Goal: Task Accomplishment & Management: Use online tool/utility

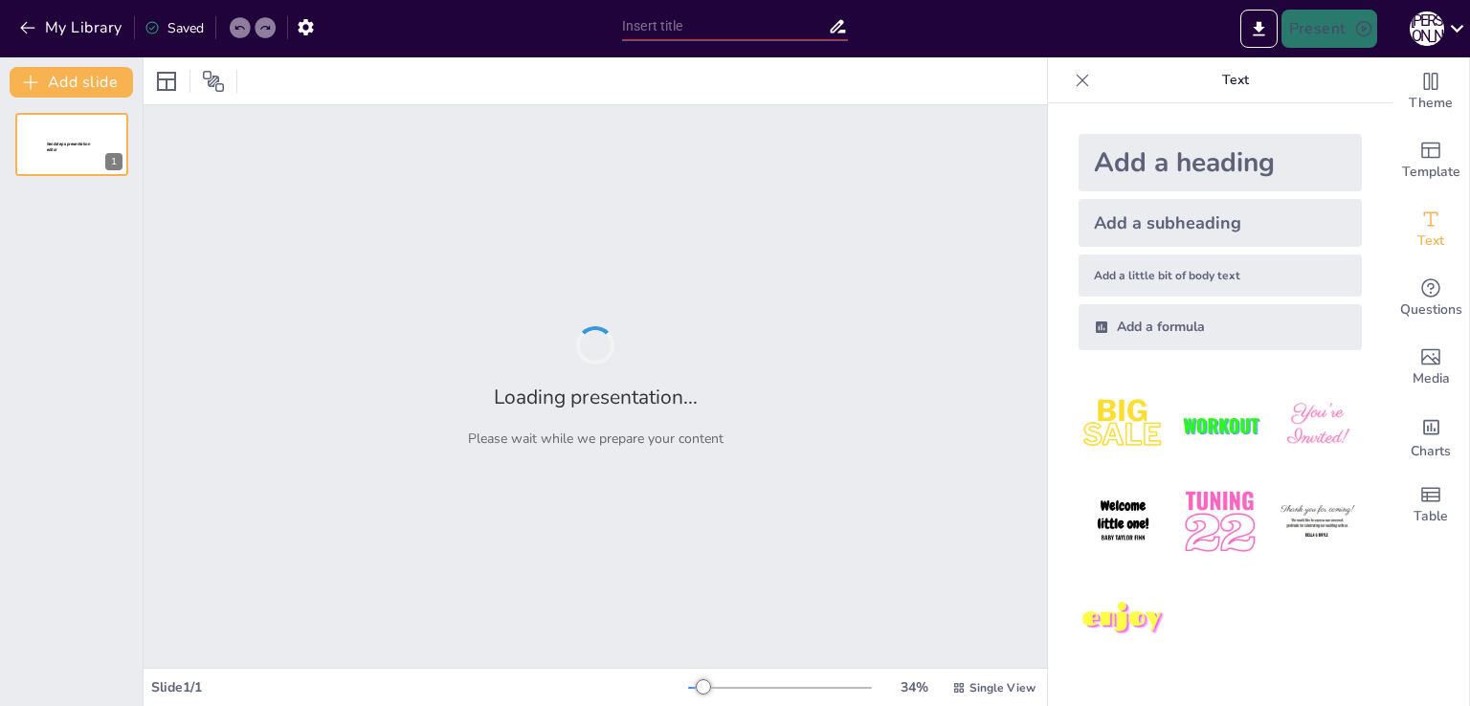
type input "Реклама ЗДО в [GEOGRAPHIC_DATA]: переваги та недоліки на прикладах з мережевих …"
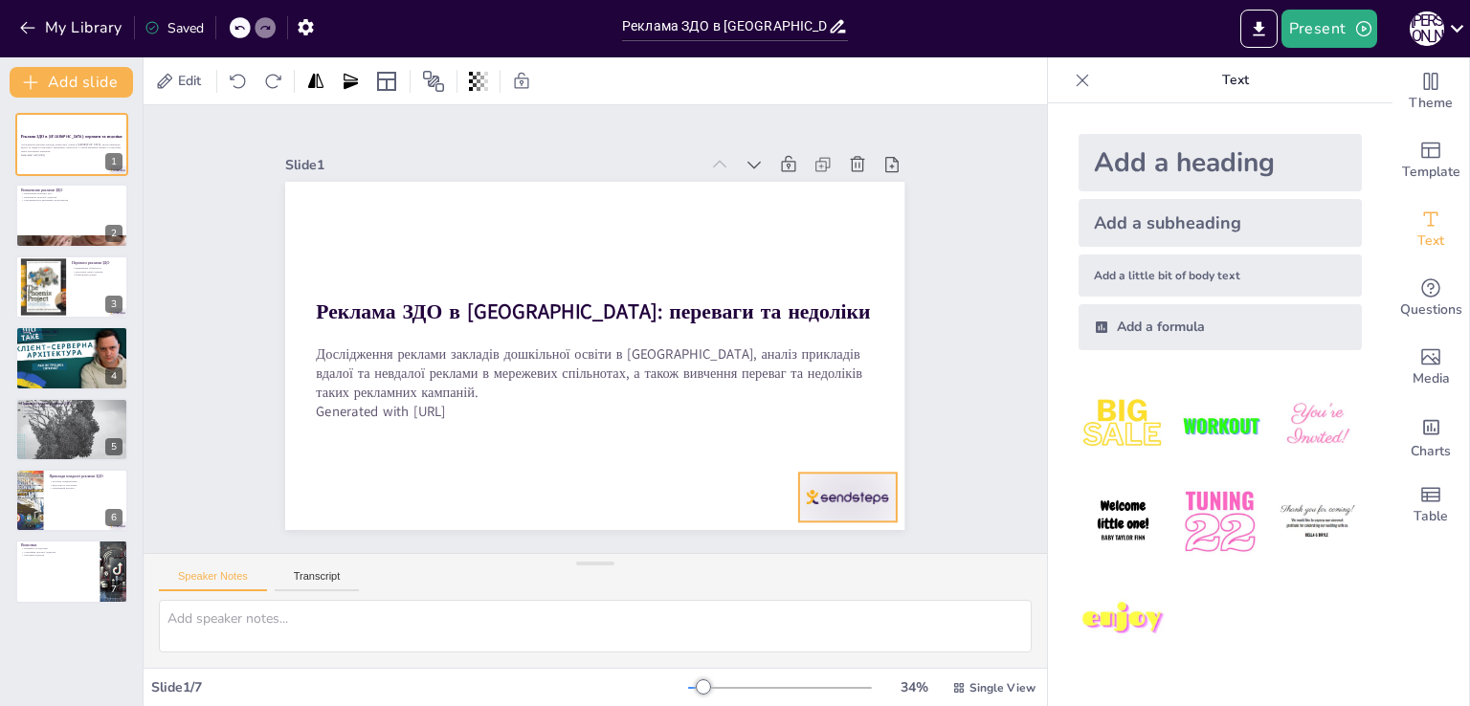
click at [839, 488] on div at bounding box center [864, 470] width 101 height 58
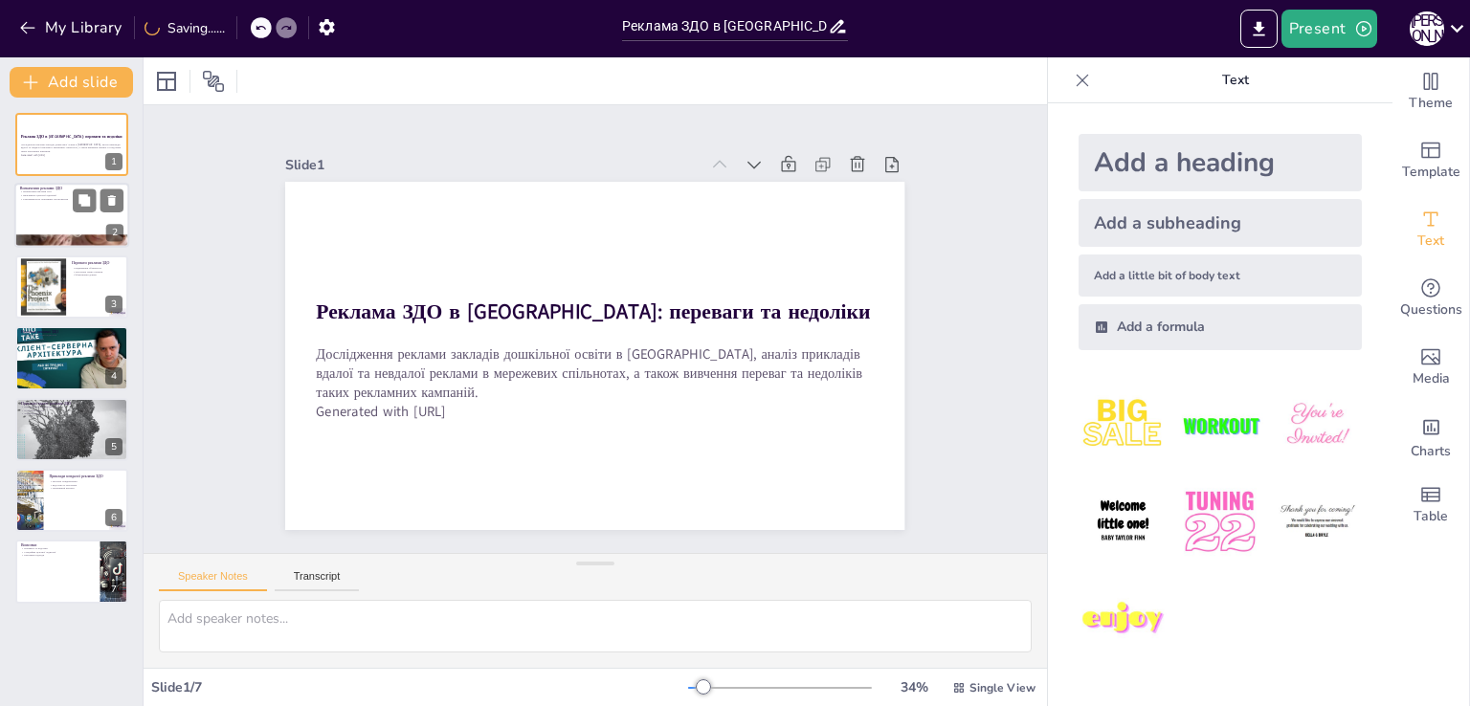
click at [45, 223] on div at bounding box center [71, 216] width 115 height 65
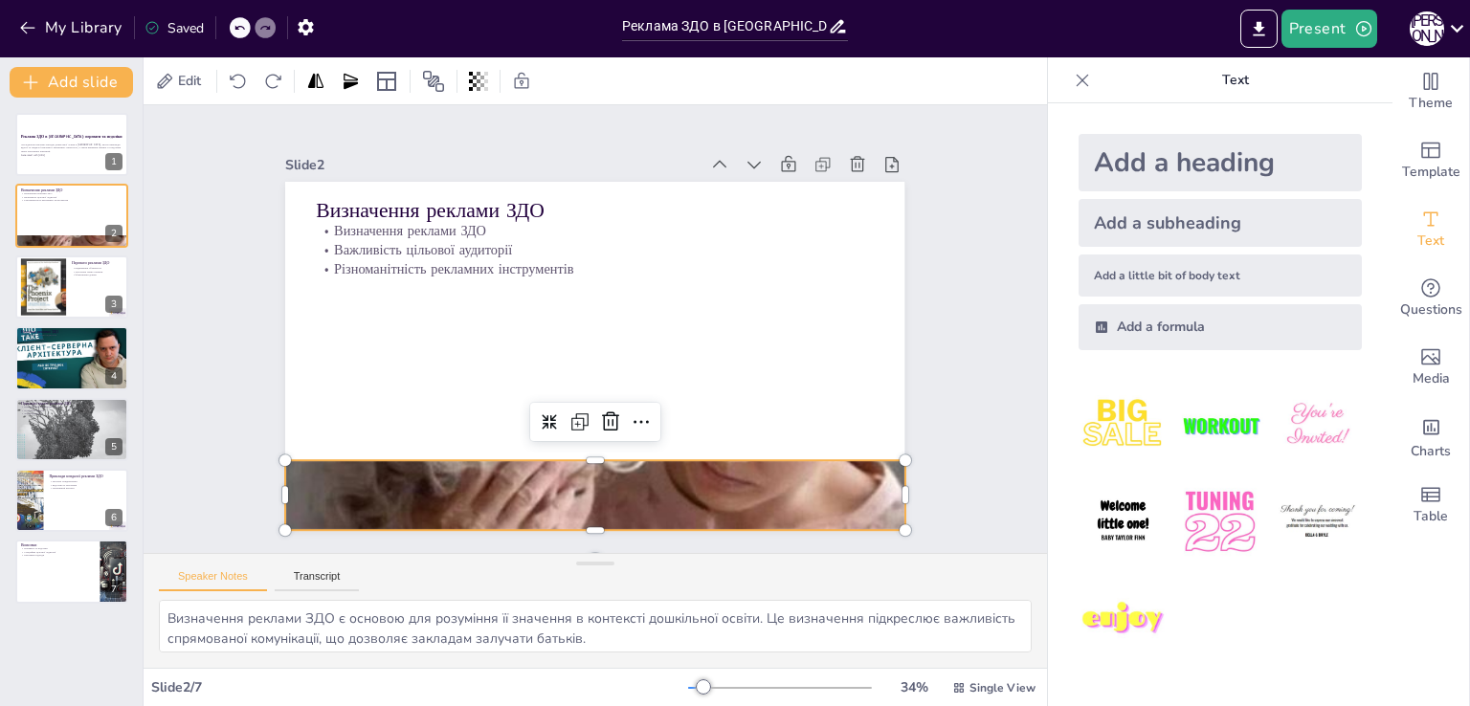
click at [766, 507] on div at bounding box center [747, 397] width 1042 height 918
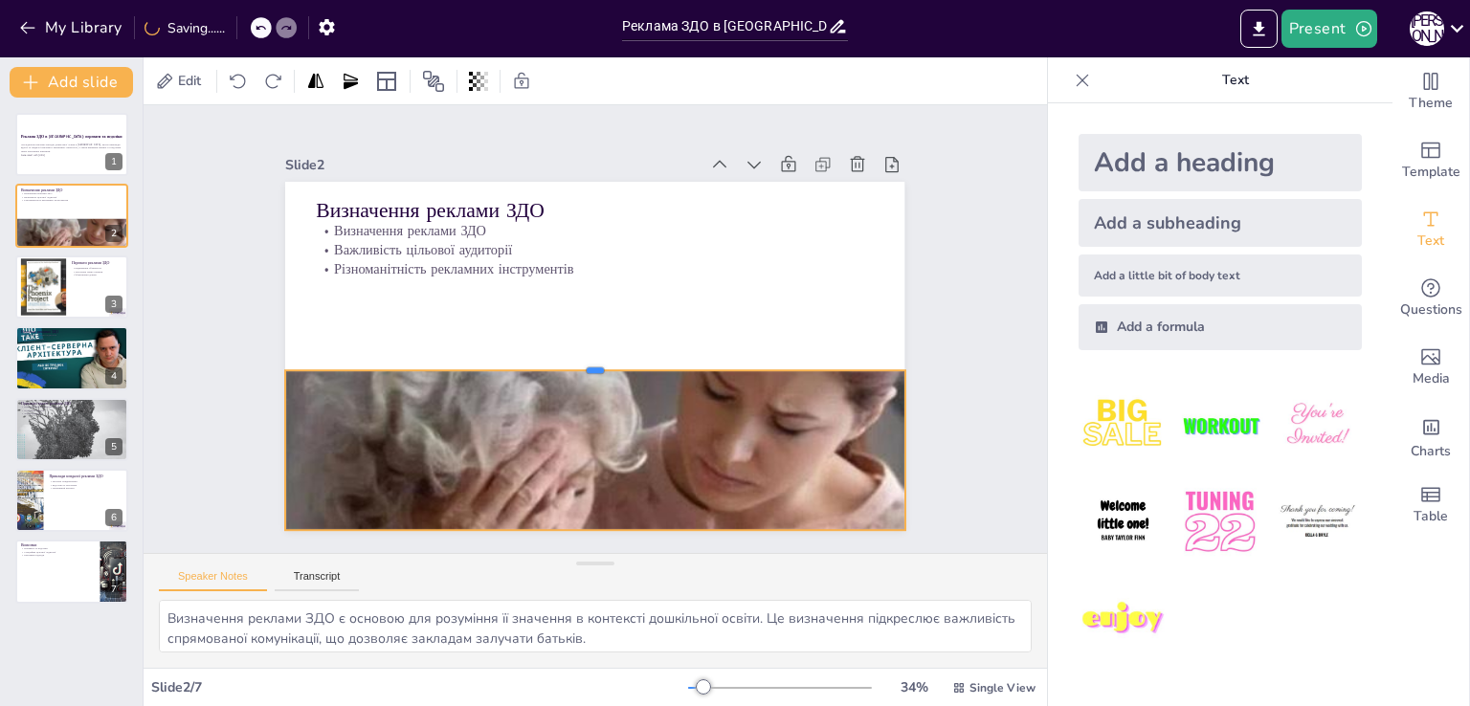
drag, startPoint x: 576, startPoint y: 451, endPoint x: 589, endPoint y: 372, distance: 79.5
click at [589, 372] on div at bounding box center [626, 315] width 267 height 571
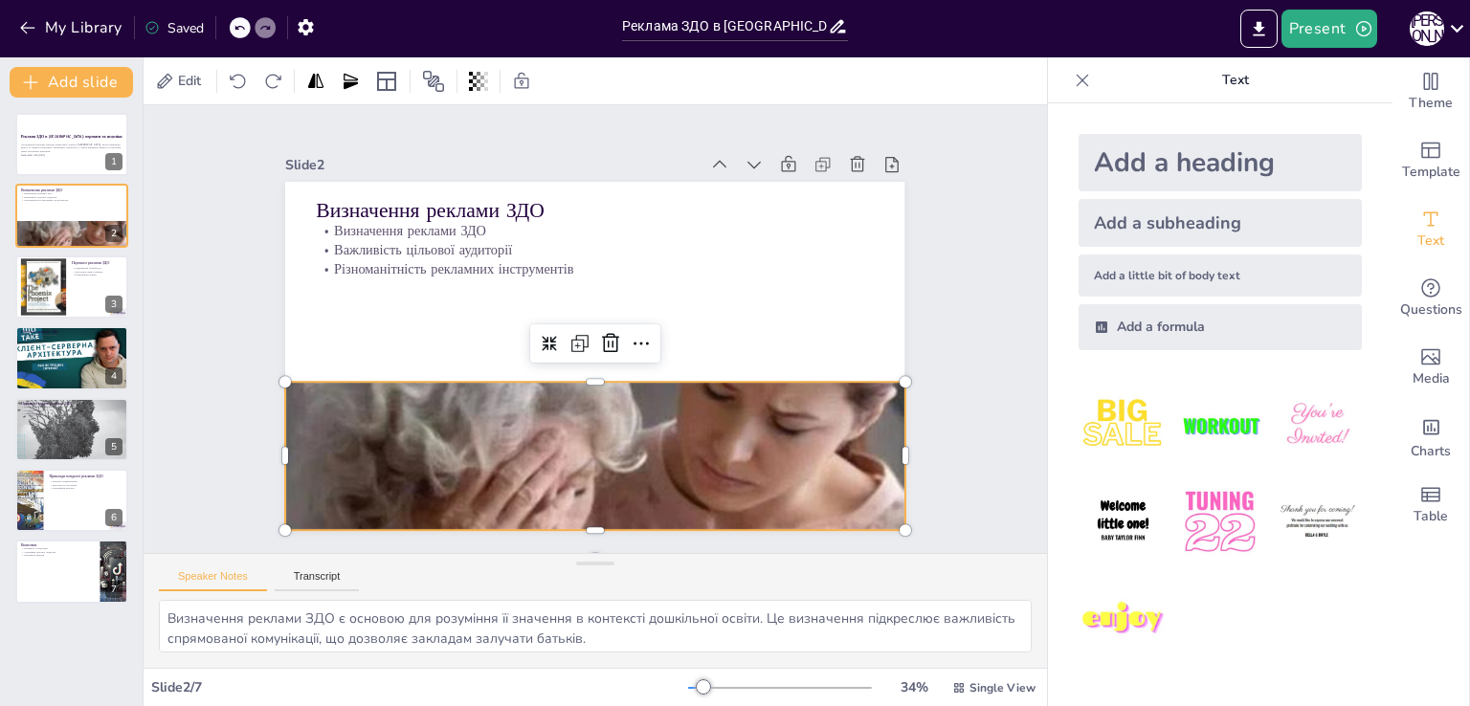
click at [599, 420] on div at bounding box center [451, 413] width 1059 height 970
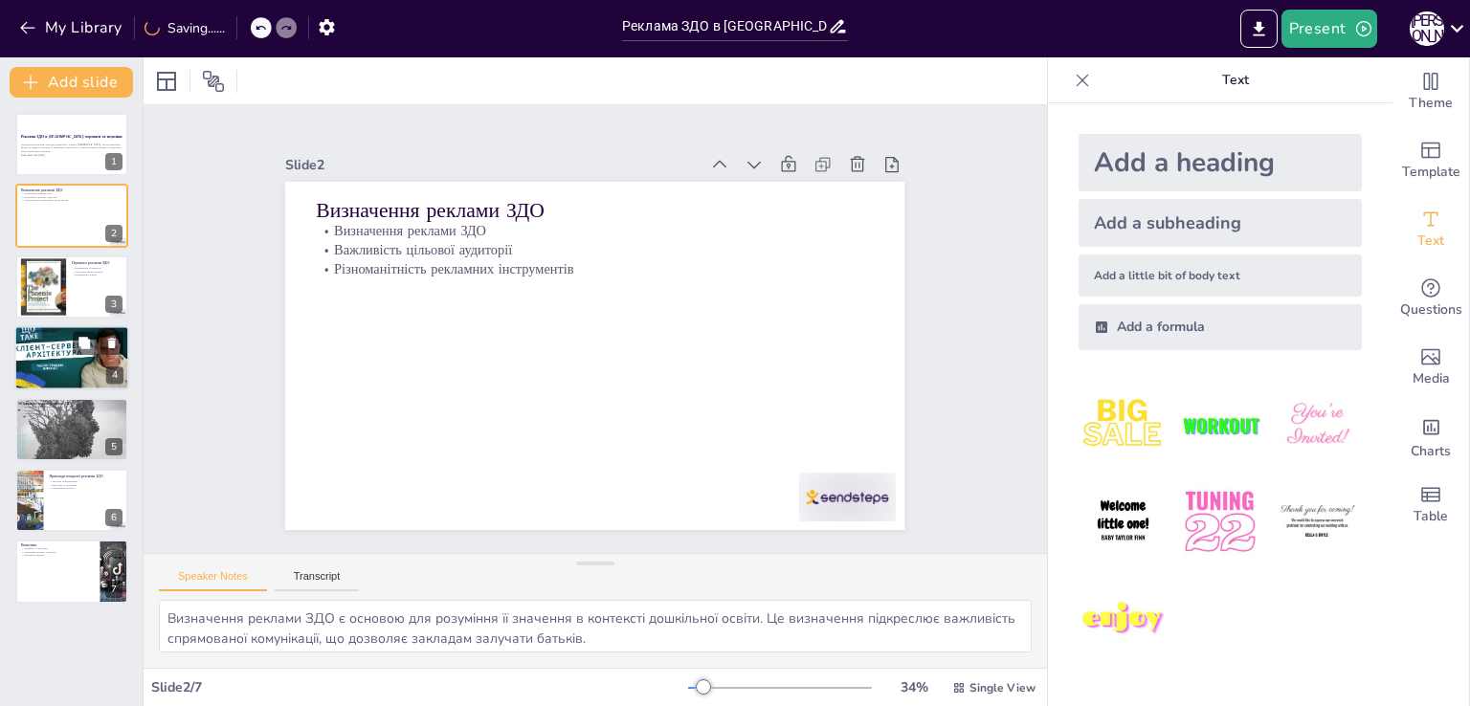
click at [70, 372] on div at bounding box center [71, 357] width 115 height 65
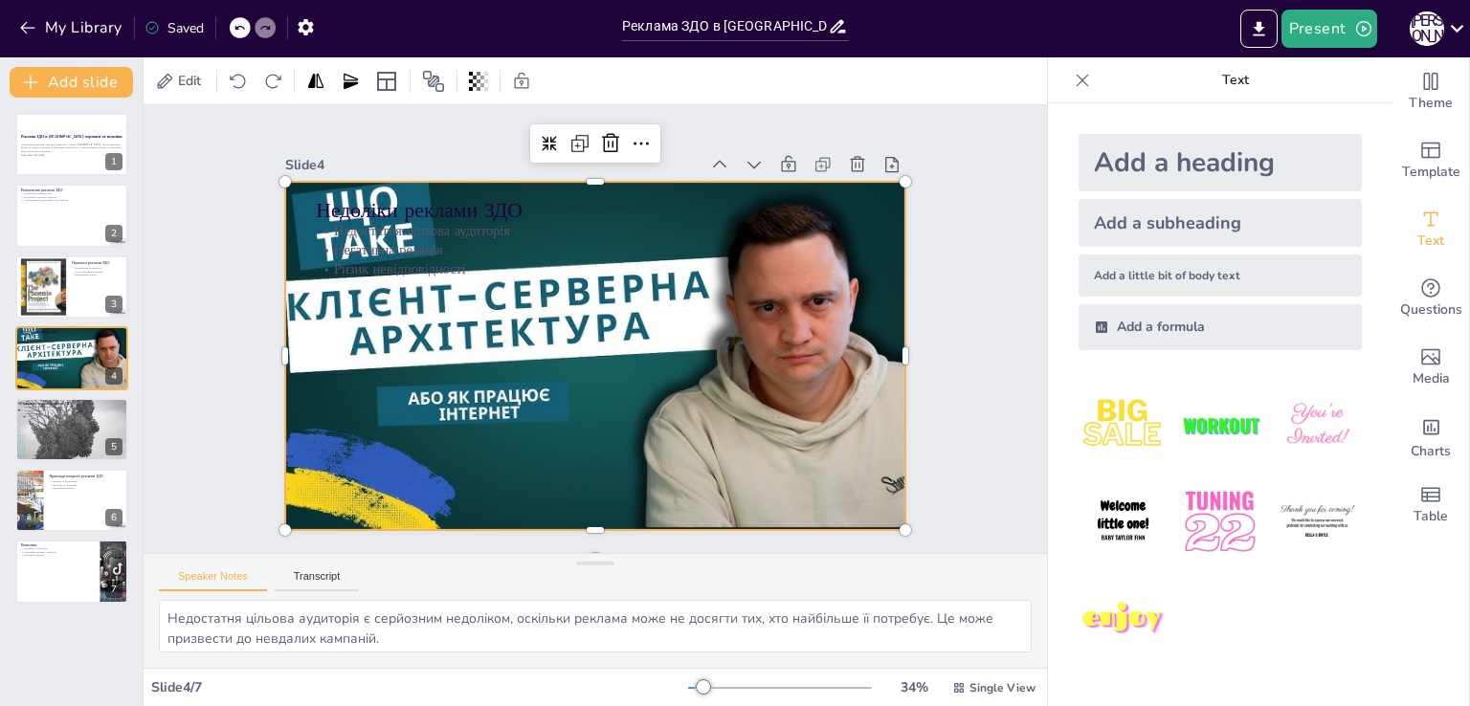
click at [436, 373] on div at bounding box center [574, 314] width 646 height 706
click at [788, 411] on div at bounding box center [611, 308] width 706 height 646
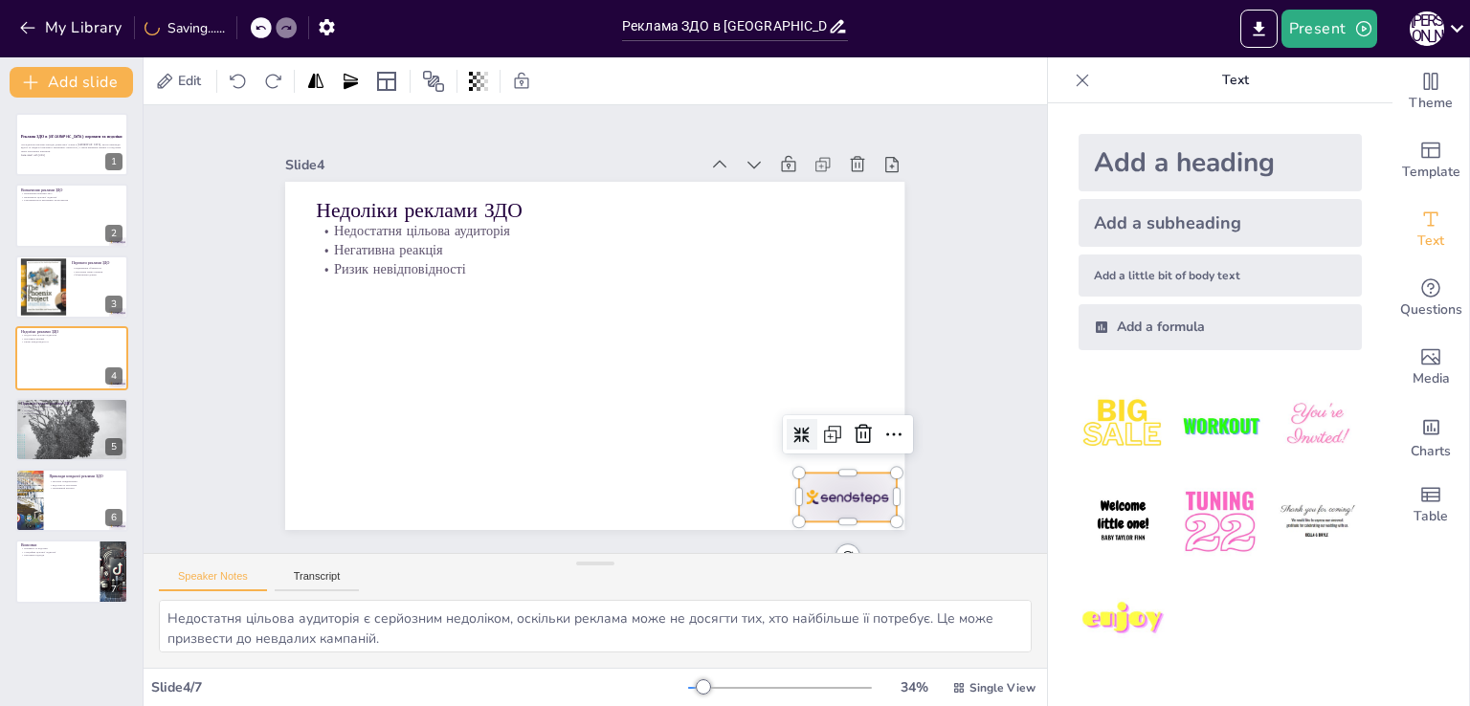
click at [347, 423] on div at bounding box center [295, 373] width 104 height 101
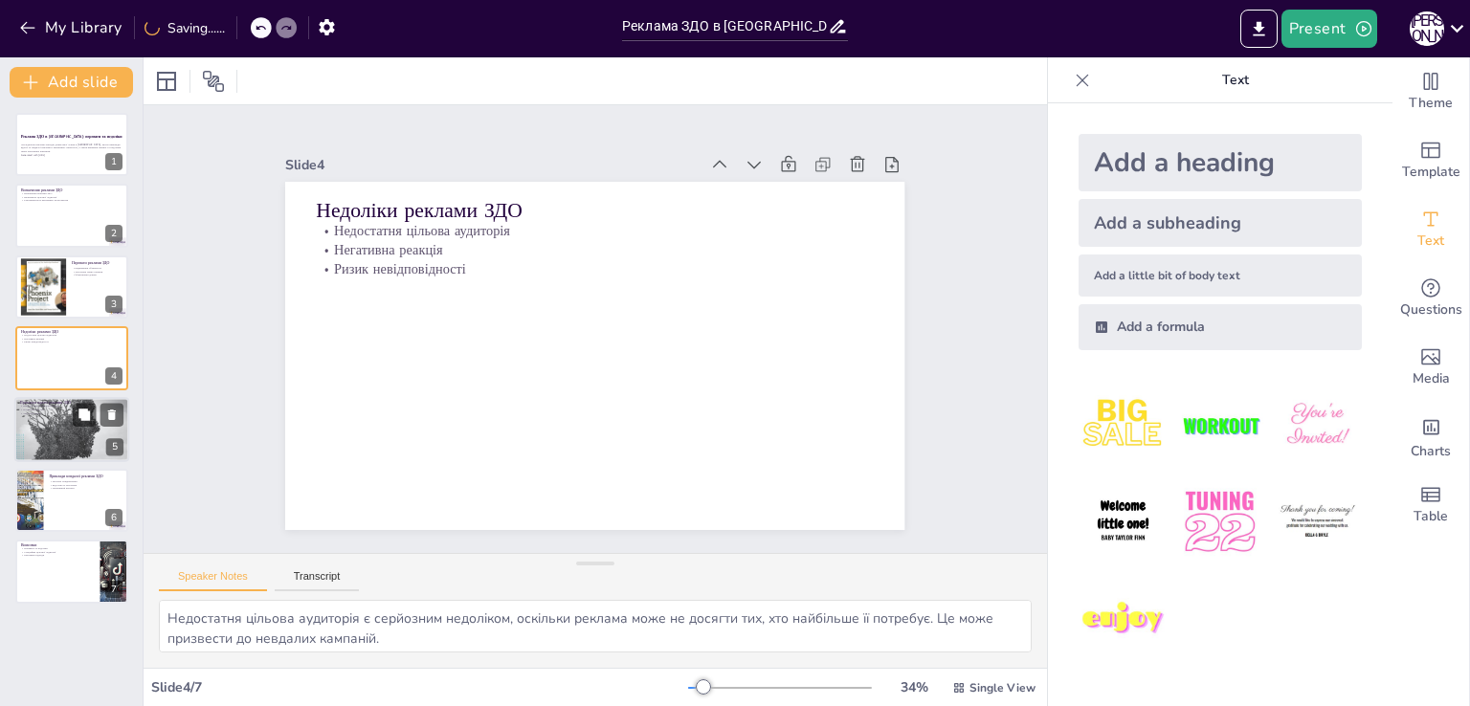
click at [62, 417] on div at bounding box center [71, 429] width 115 height 164
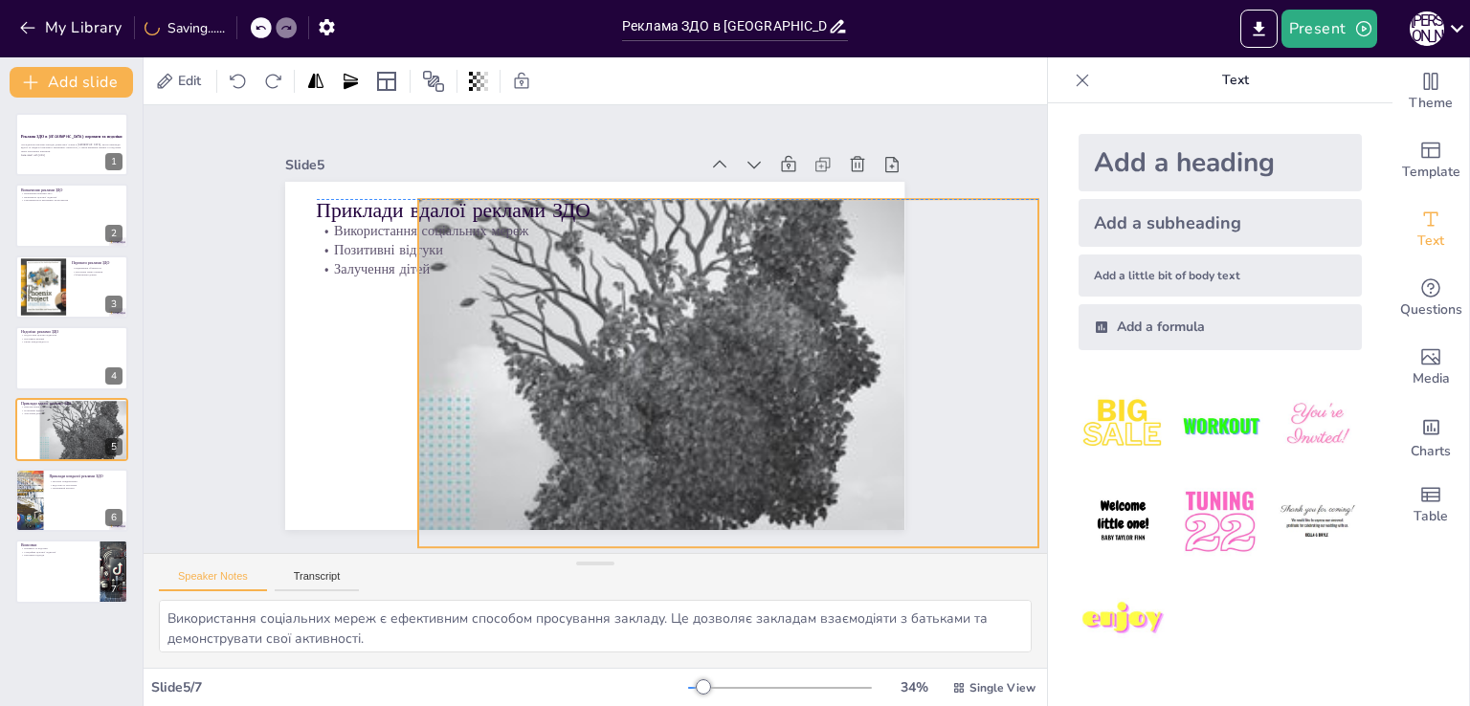
drag, startPoint x: 481, startPoint y: 385, endPoint x: 614, endPoint y: 397, distance: 133.6
click at [614, 397] on div at bounding box center [461, 285] width 619 height 880
click at [55, 495] on div at bounding box center [71, 500] width 115 height 65
type textarea "Загальні повідомлення є невдалими, оскільки вони не можуть зацікавити цільову а…"
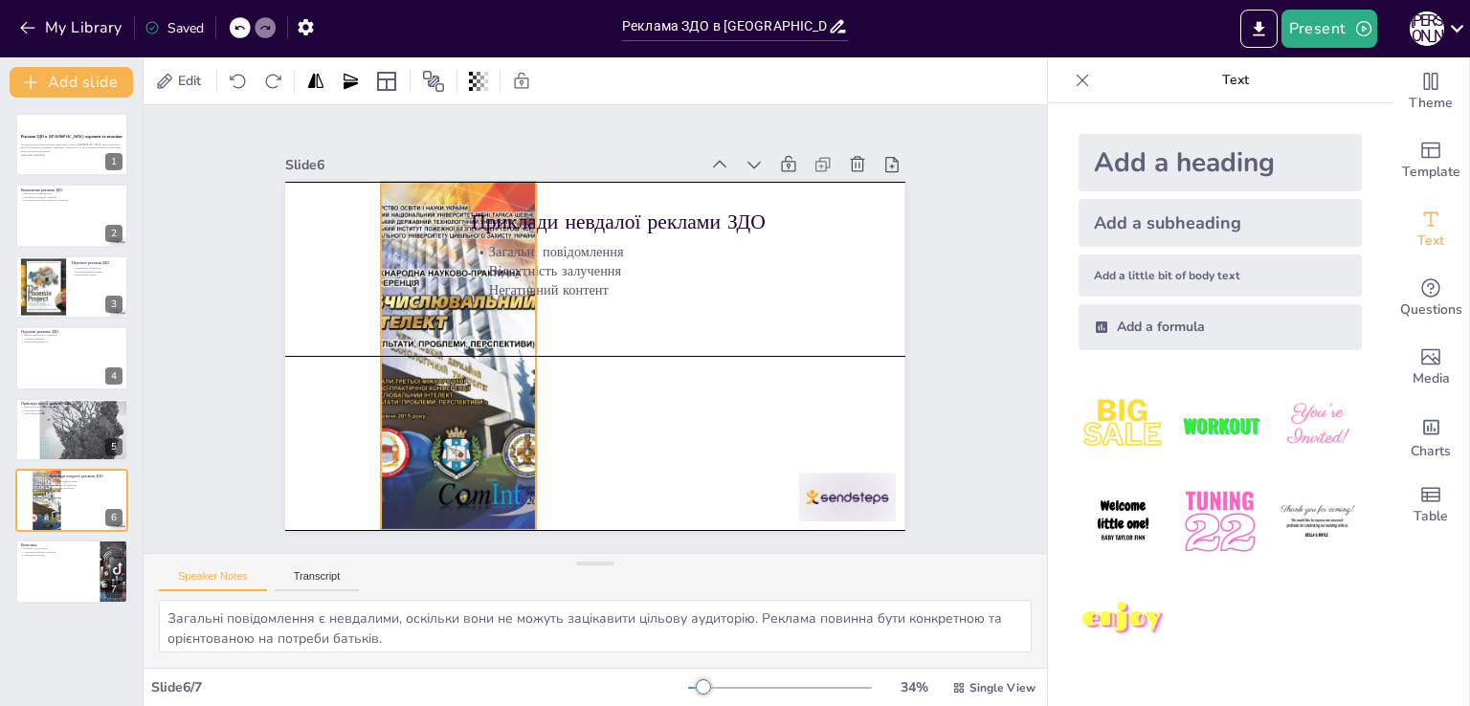
drag, startPoint x: 287, startPoint y: 423, endPoint x: 368, endPoint y: 429, distance: 80.6
click at [459, 429] on div at bounding box center [663, 451] width 408 height 342
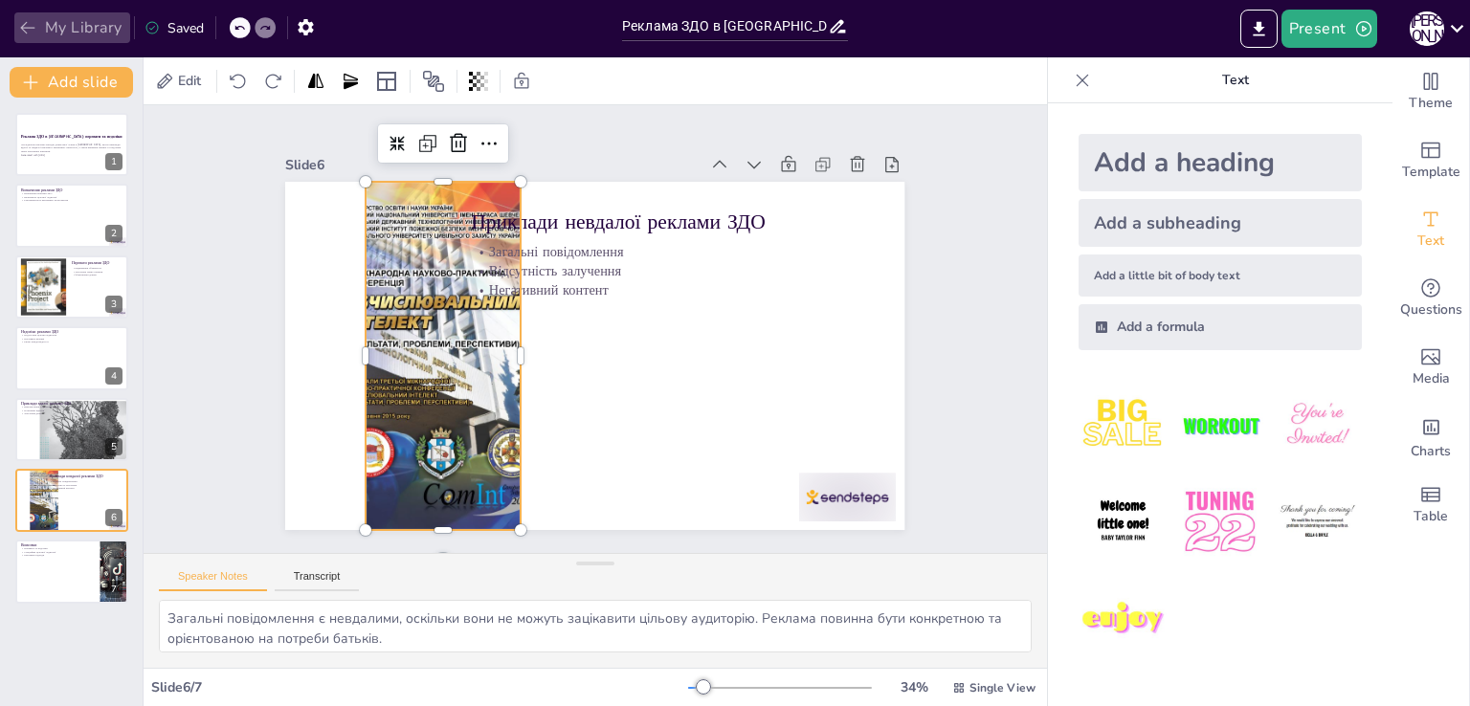
click at [15, 24] on button "My Library" at bounding box center [72, 27] width 116 height 31
